Goal: Find specific page/section: Find specific page/section

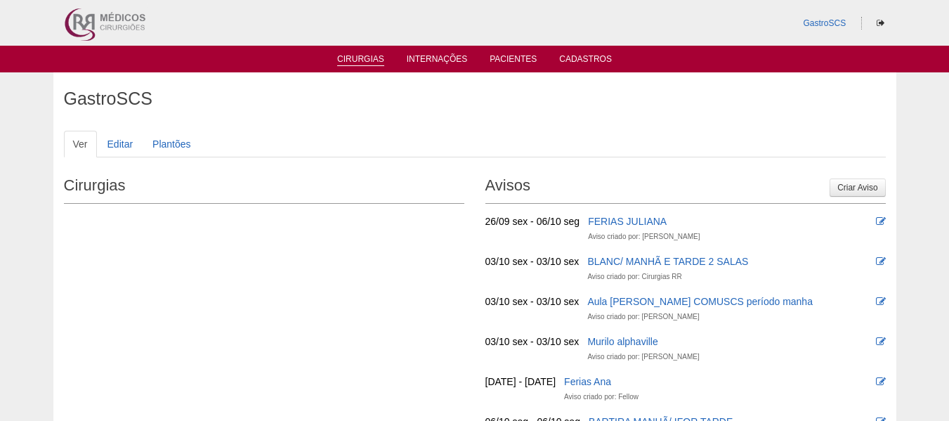
click at [371, 65] on link "Cirurgias" at bounding box center [360, 60] width 47 height 12
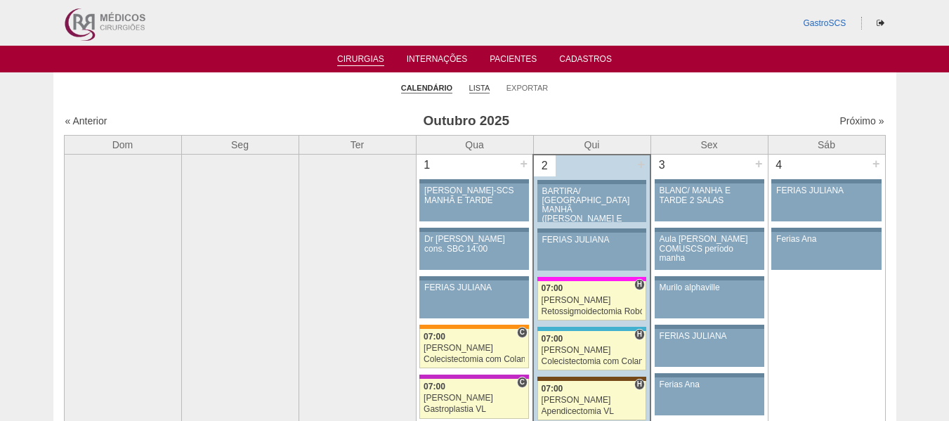
click at [481, 87] on link "Lista" at bounding box center [479, 88] width 21 height 11
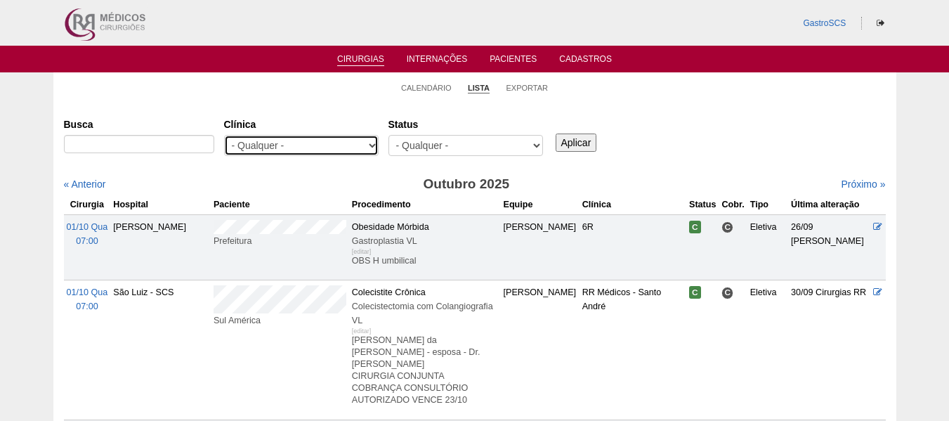
click at [337, 144] on select "- Qualquer - 6R Alphaville Assunção Bartira Brasil Christovão da Gama Cruz Azul…" at bounding box center [301, 145] width 155 height 21
select select "53"
click at [224, 135] on select "- Qualquer - 6R Alphaville Assunção Bartira Brasil Christovão da Gama Cruz Azul…" at bounding box center [301, 145] width 155 height 21
click at [585, 136] on input "Aplicar" at bounding box center [576, 142] width 41 height 18
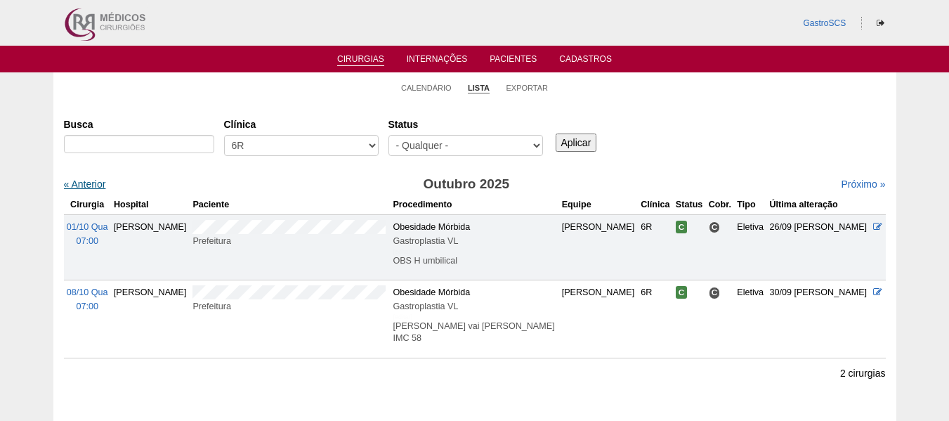
click at [84, 189] on link "« Anterior" at bounding box center [85, 183] width 42 height 11
